Goal: Information Seeking & Learning: Learn about a topic

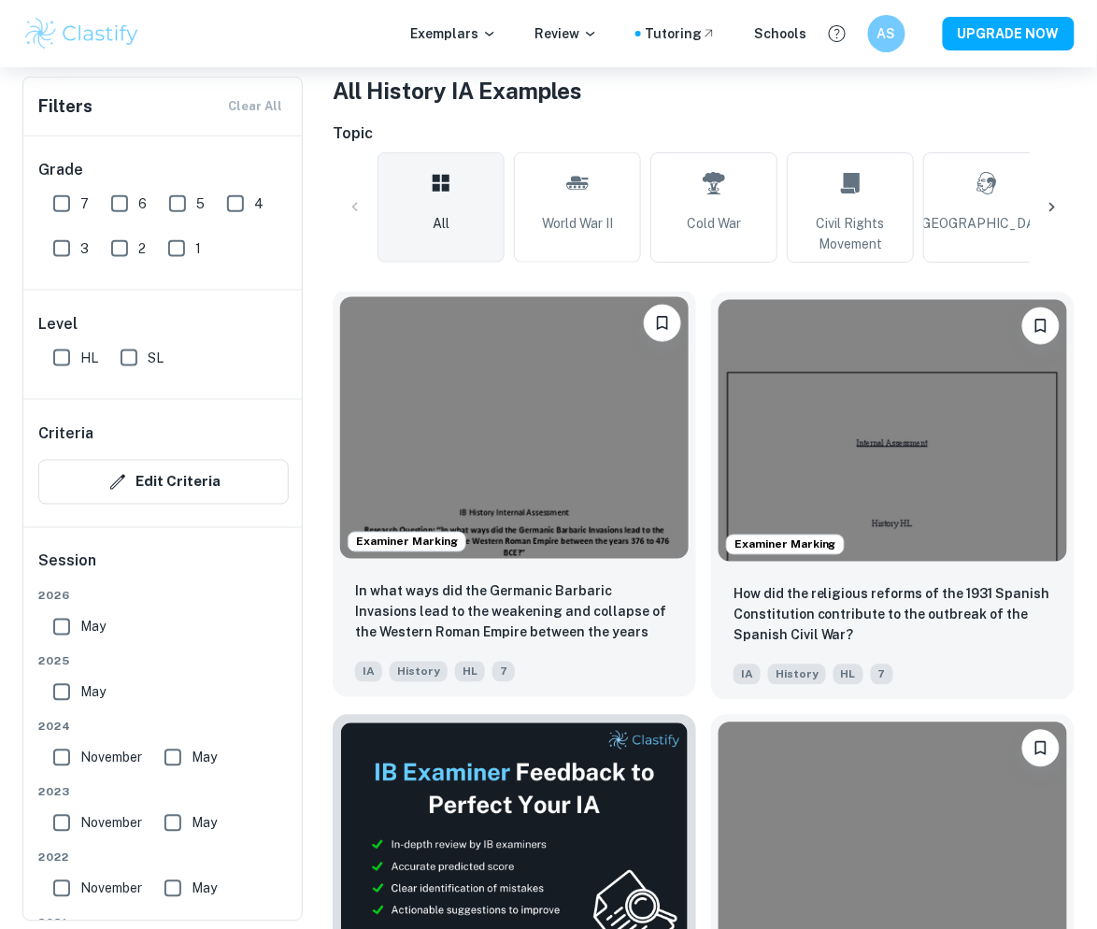
scroll to position [419, 0]
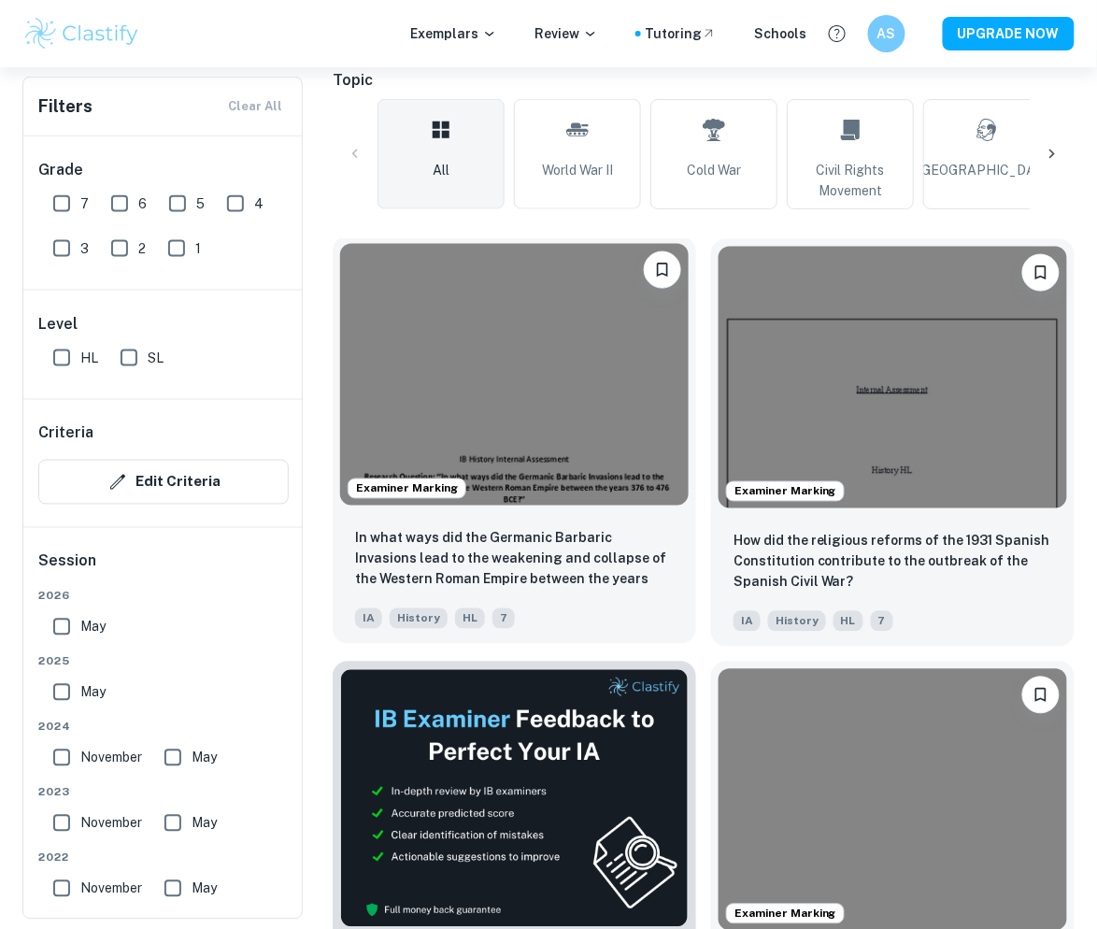
click at [603, 386] on img at bounding box center [514, 375] width 348 height 262
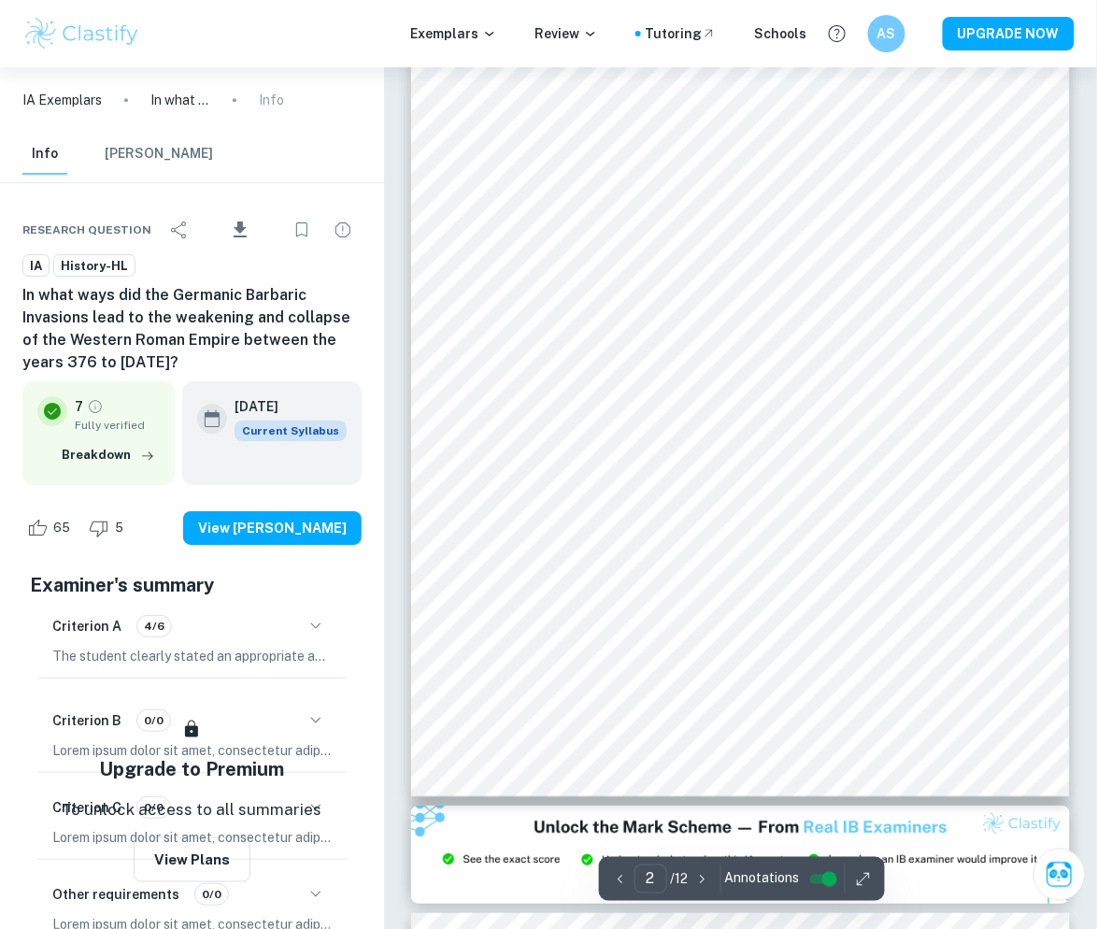
scroll to position [905, 0]
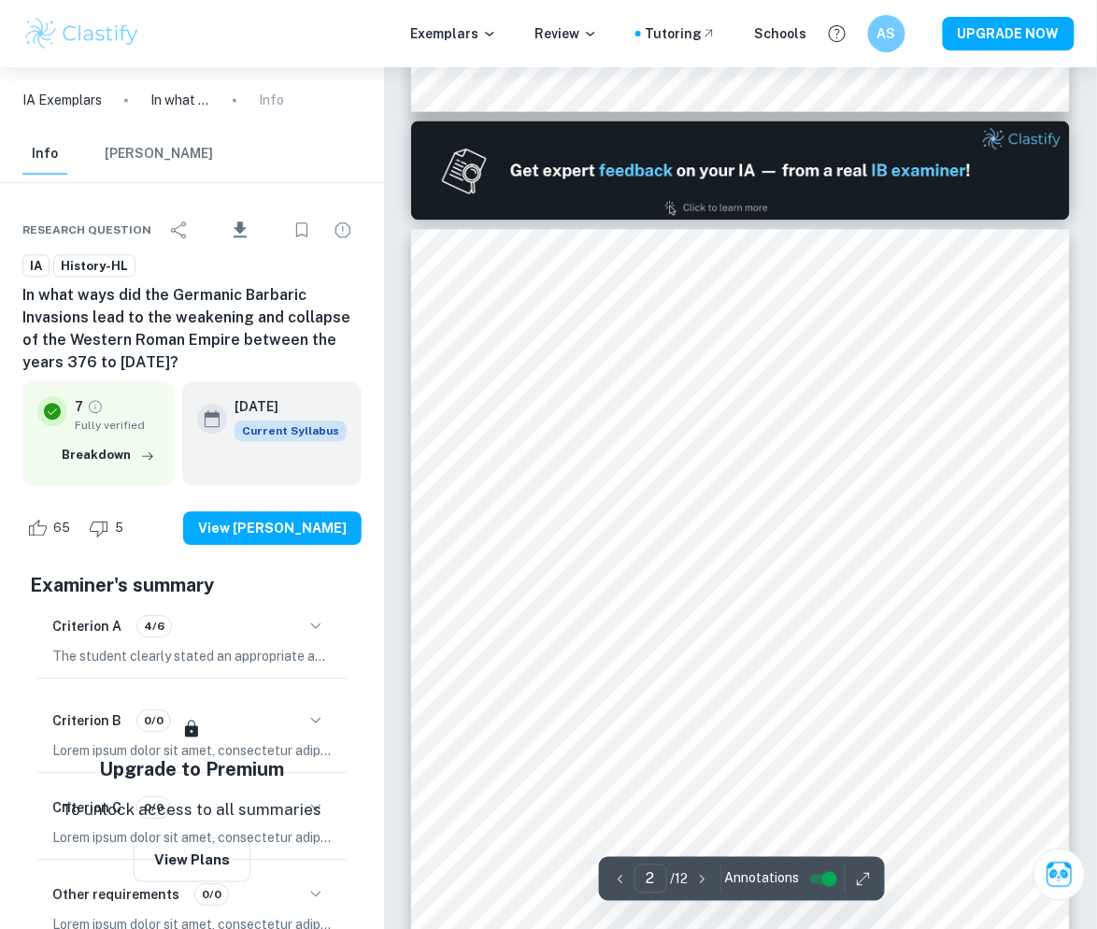
type input "1"
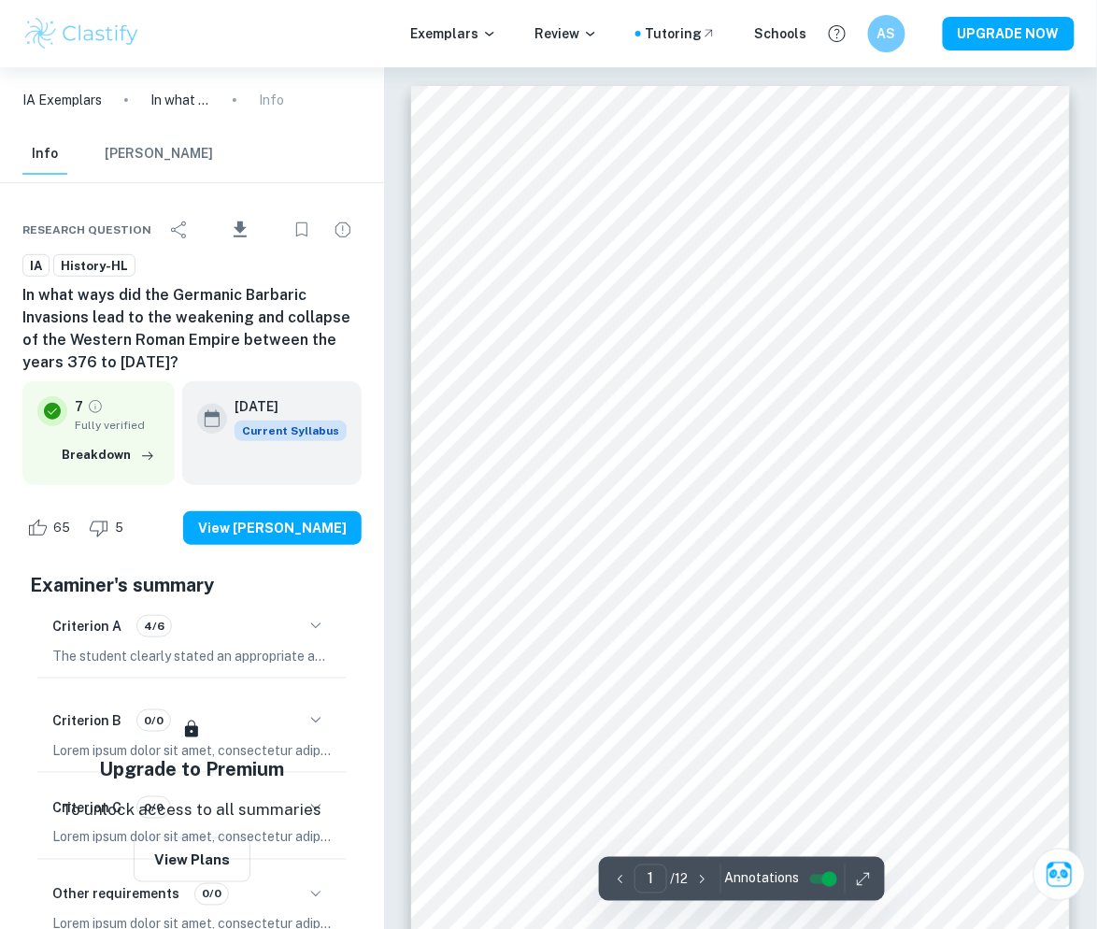
scroll to position [0, 0]
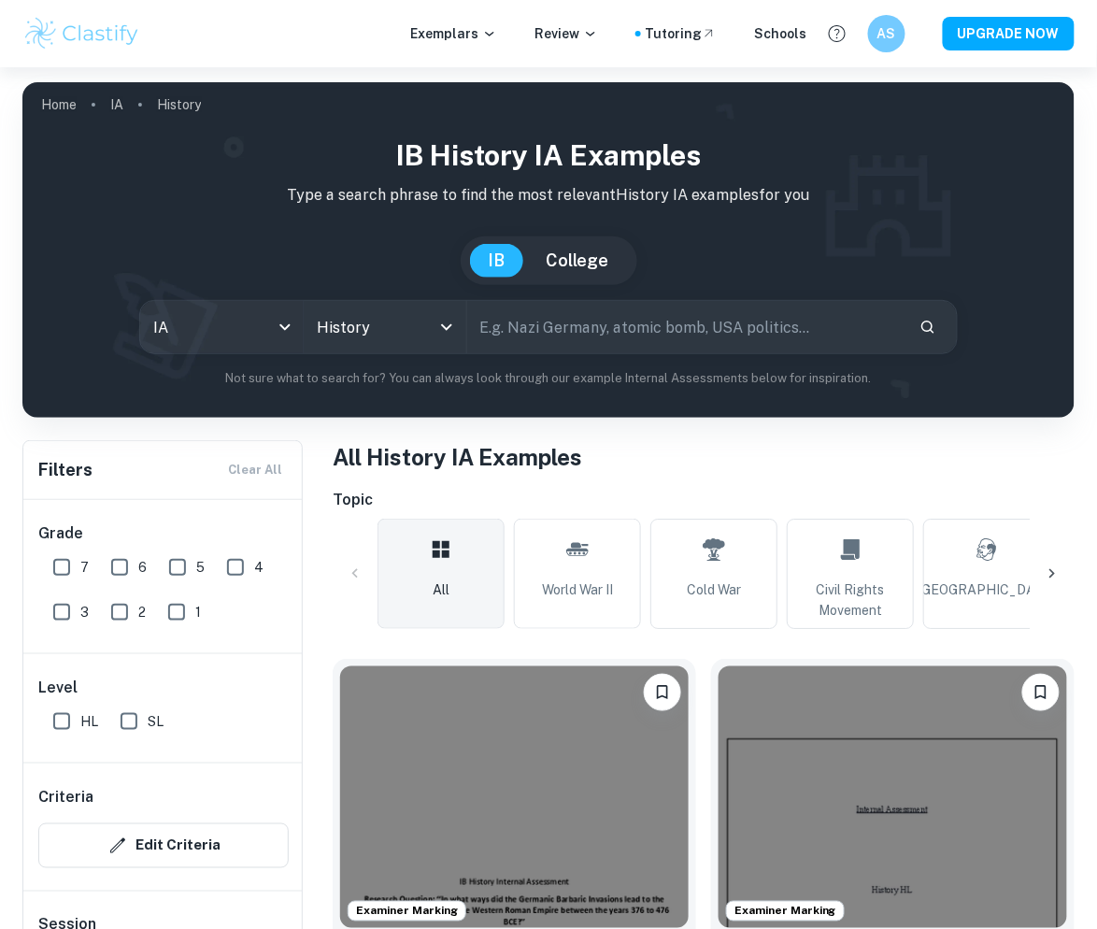
scroll to position [419, 0]
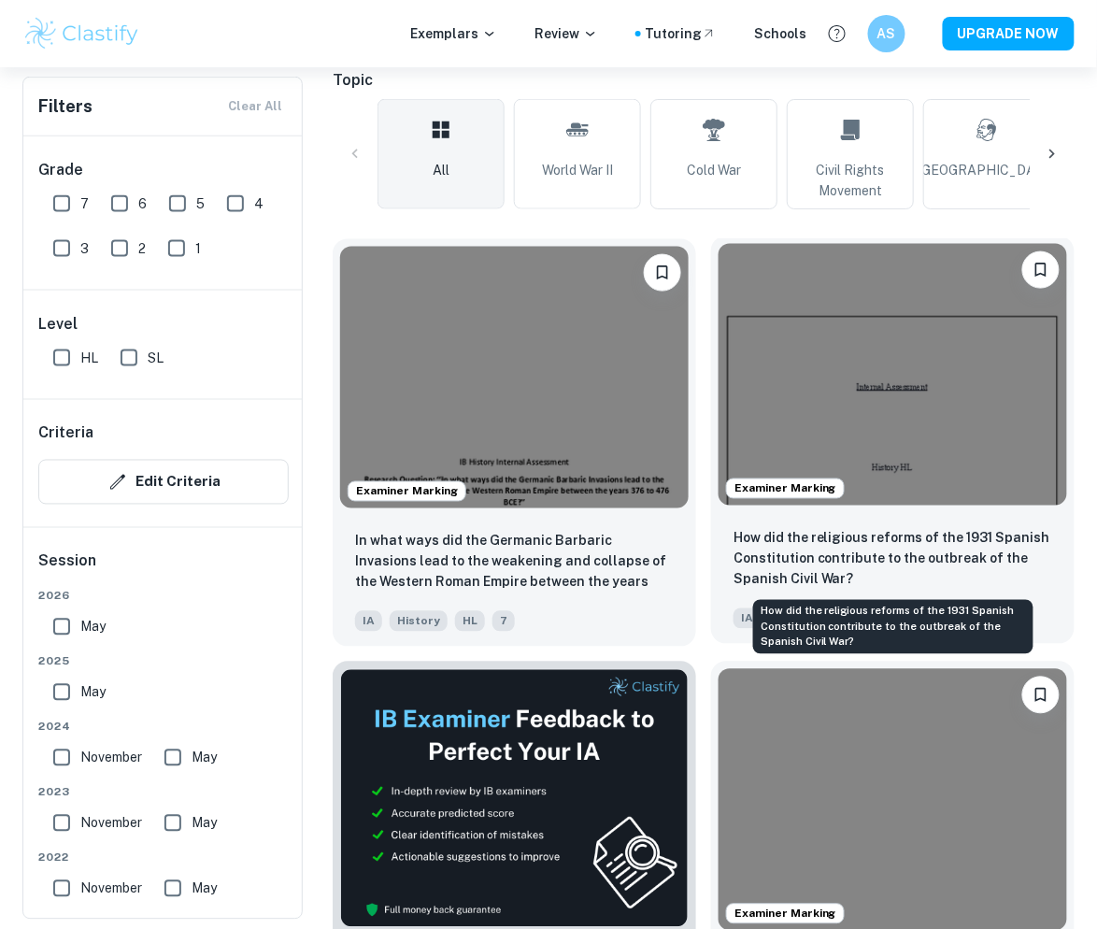
click at [1003, 567] on p "How did the religious reforms of the 1931 Spanish Constitution contribute to th…" at bounding box center [892, 559] width 319 height 62
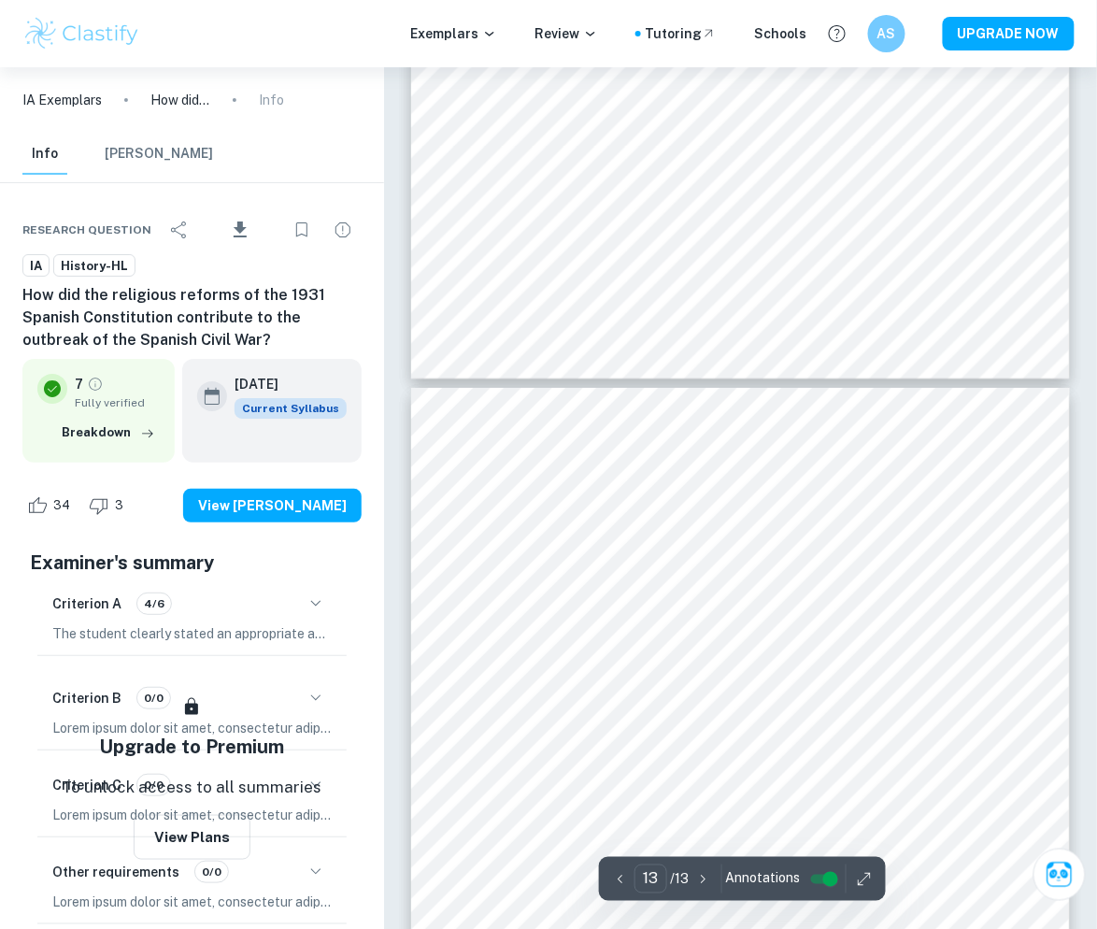
type input "12"
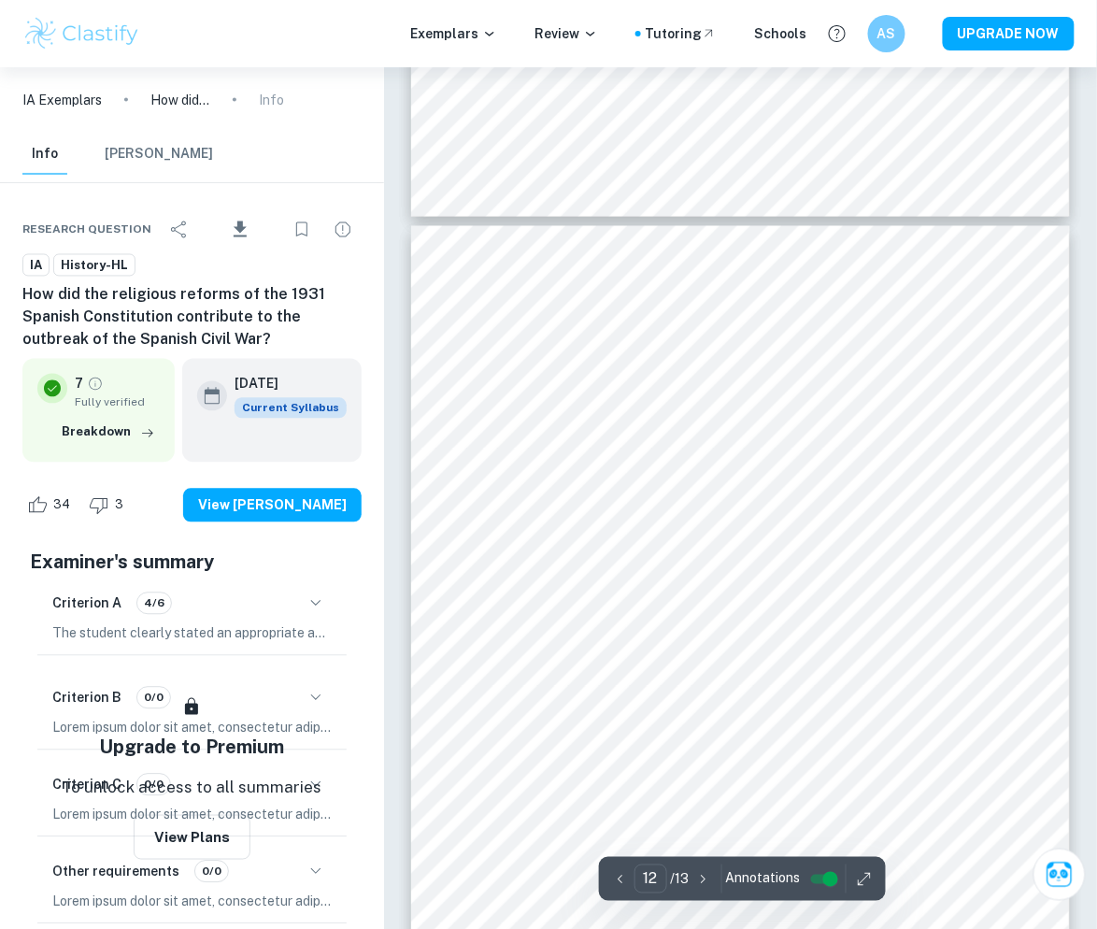
scroll to position [10516, 0]
